Goal: Task Accomplishment & Management: Manage account settings

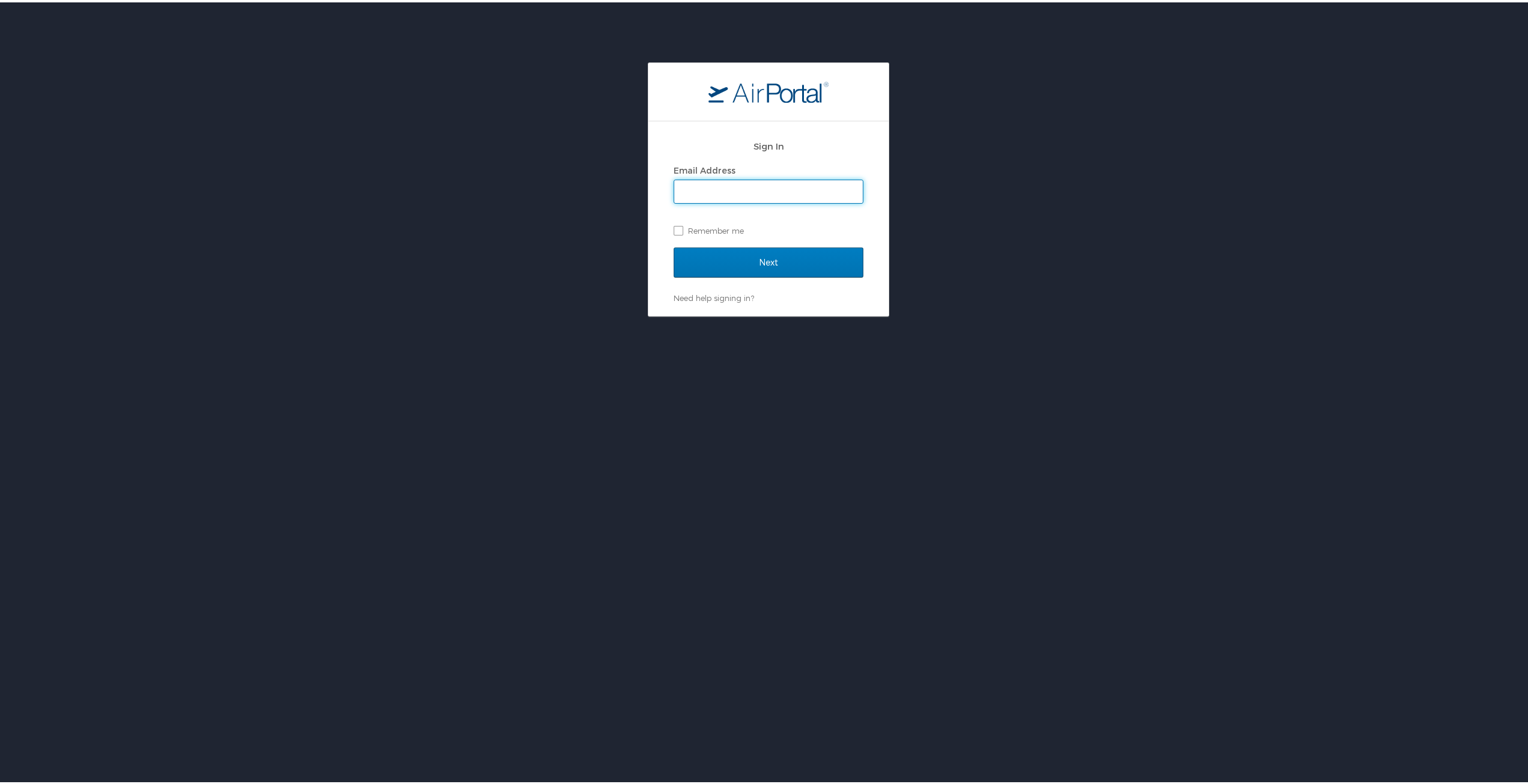
type input "[EMAIL_ADDRESS][PERSON_NAME][DOMAIN_NAME]"
click at [751, 255] on input "Next" at bounding box center [768, 260] width 190 height 30
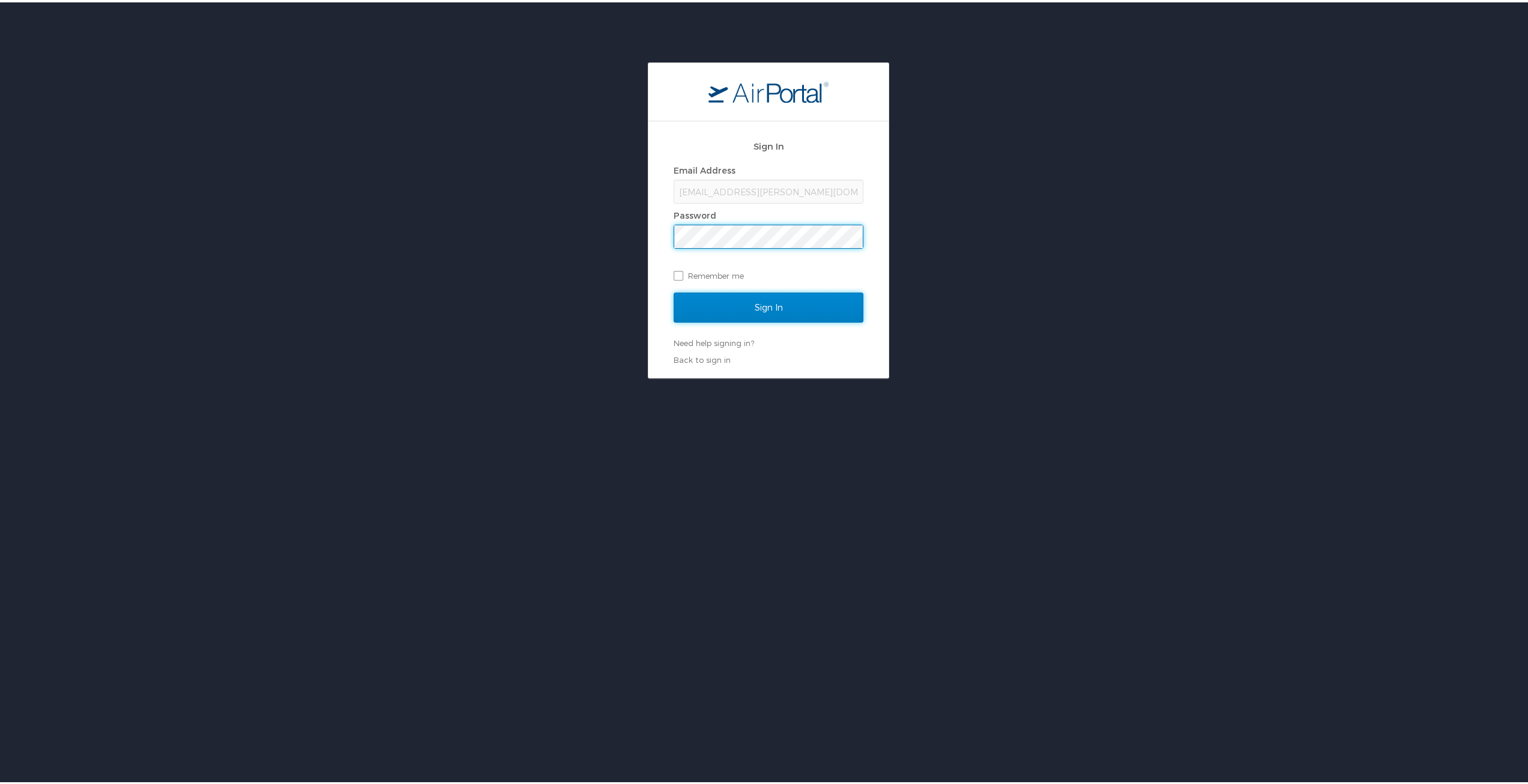
click at [747, 305] on input "Sign In" at bounding box center [768, 305] width 190 height 30
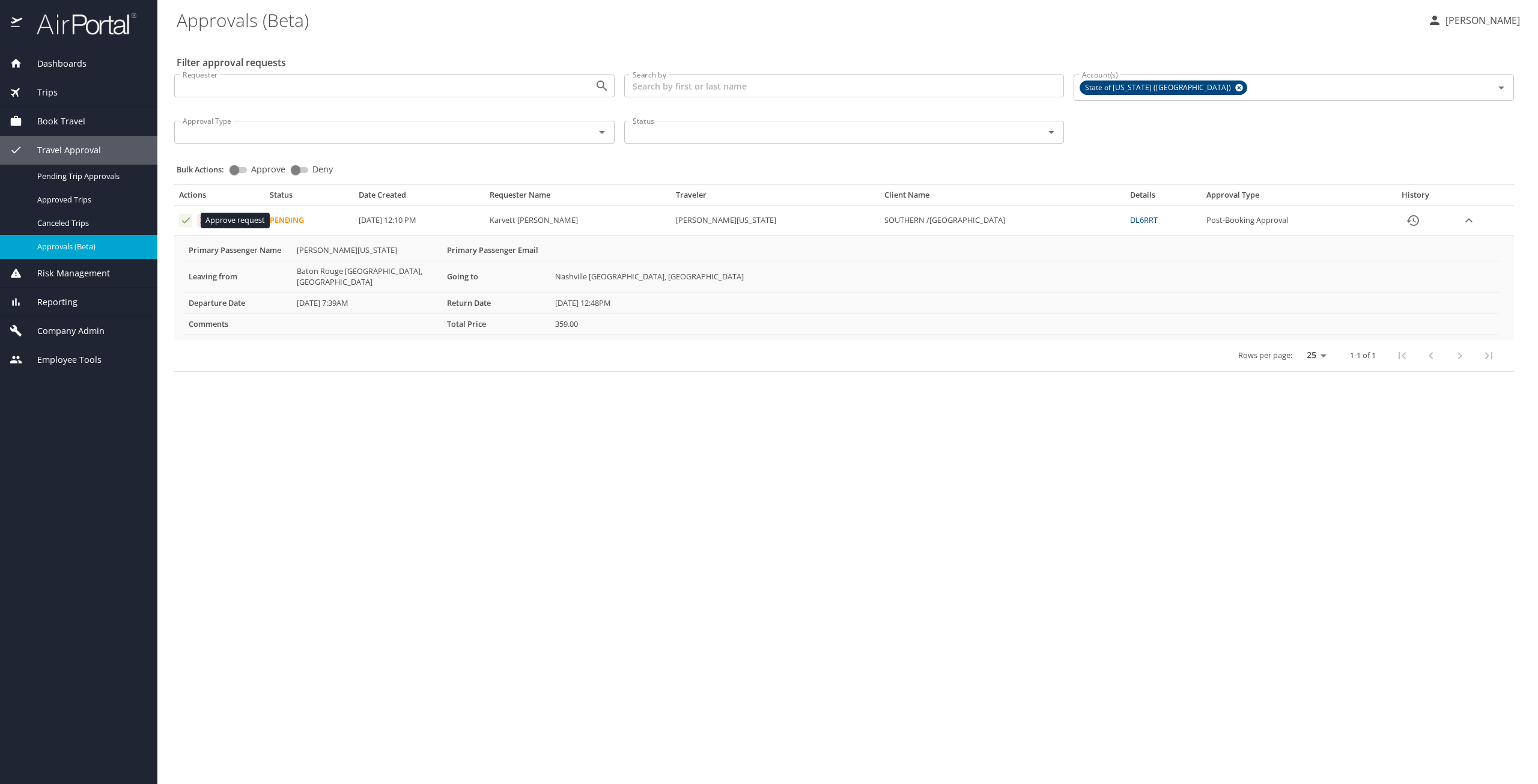
click at [183, 224] on icon "Approval table" at bounding box center [186, 220] width 12 height 12
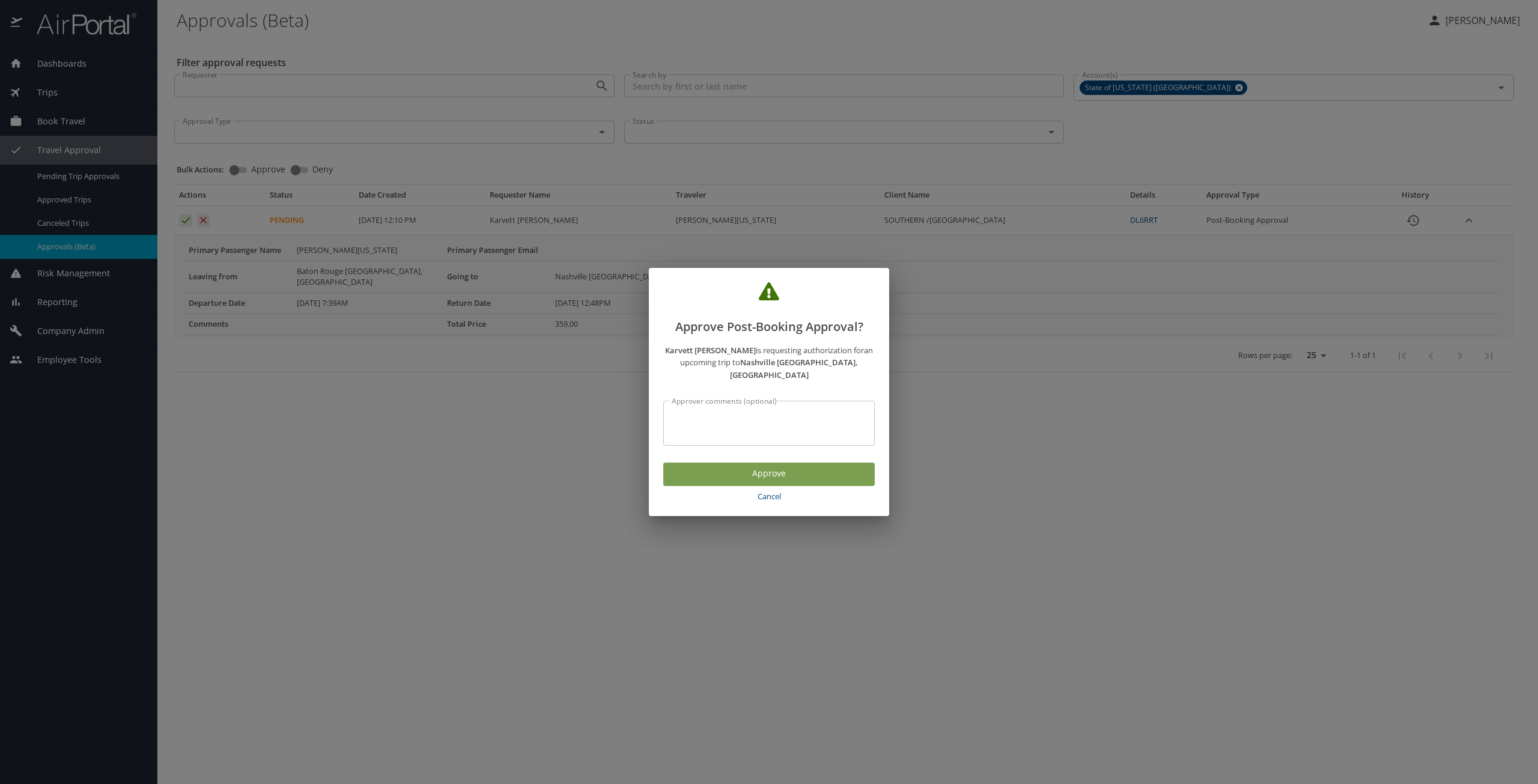
click at [693, 472] on span "Approve" at bounding box center [769, 473] width 192 height 15
